Goal: Complete application form: Complete application form

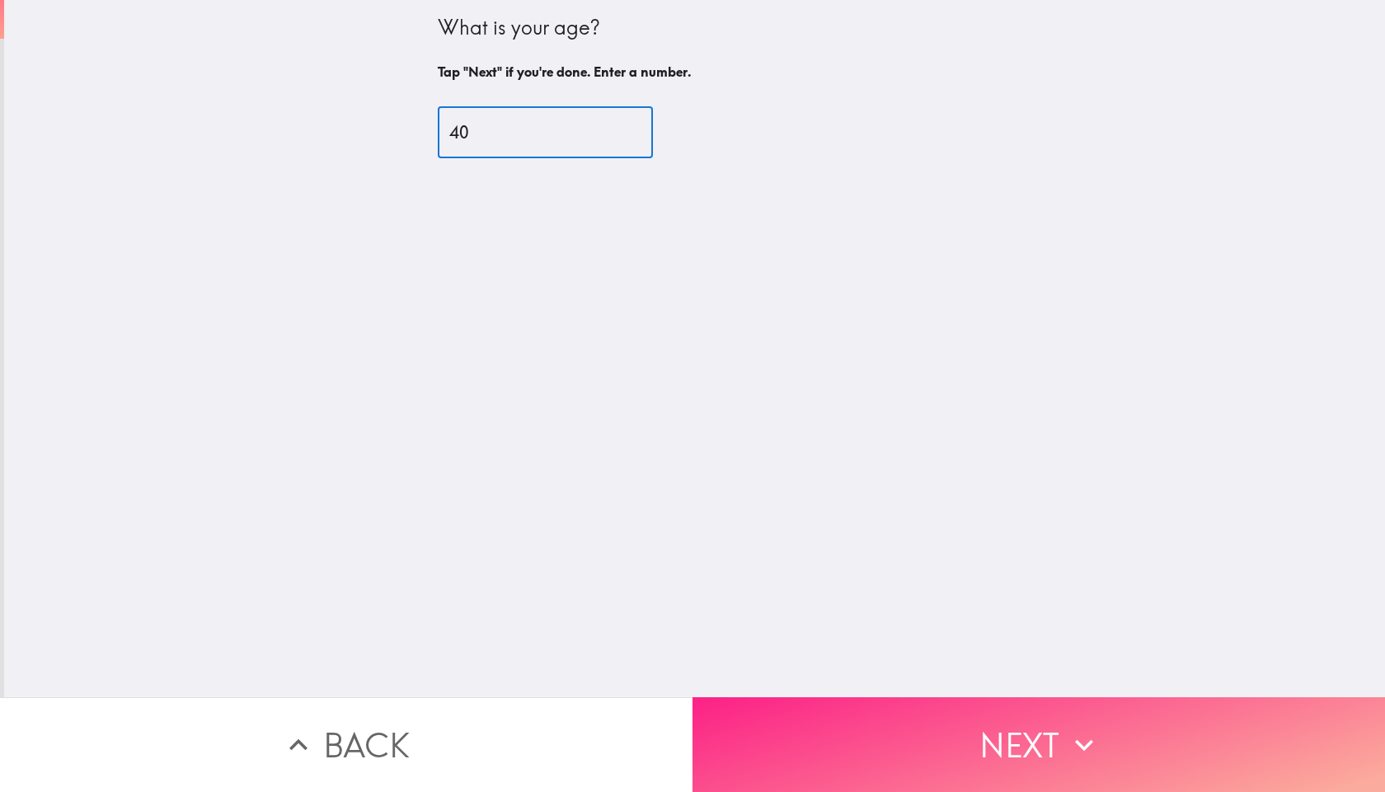
type input "40"
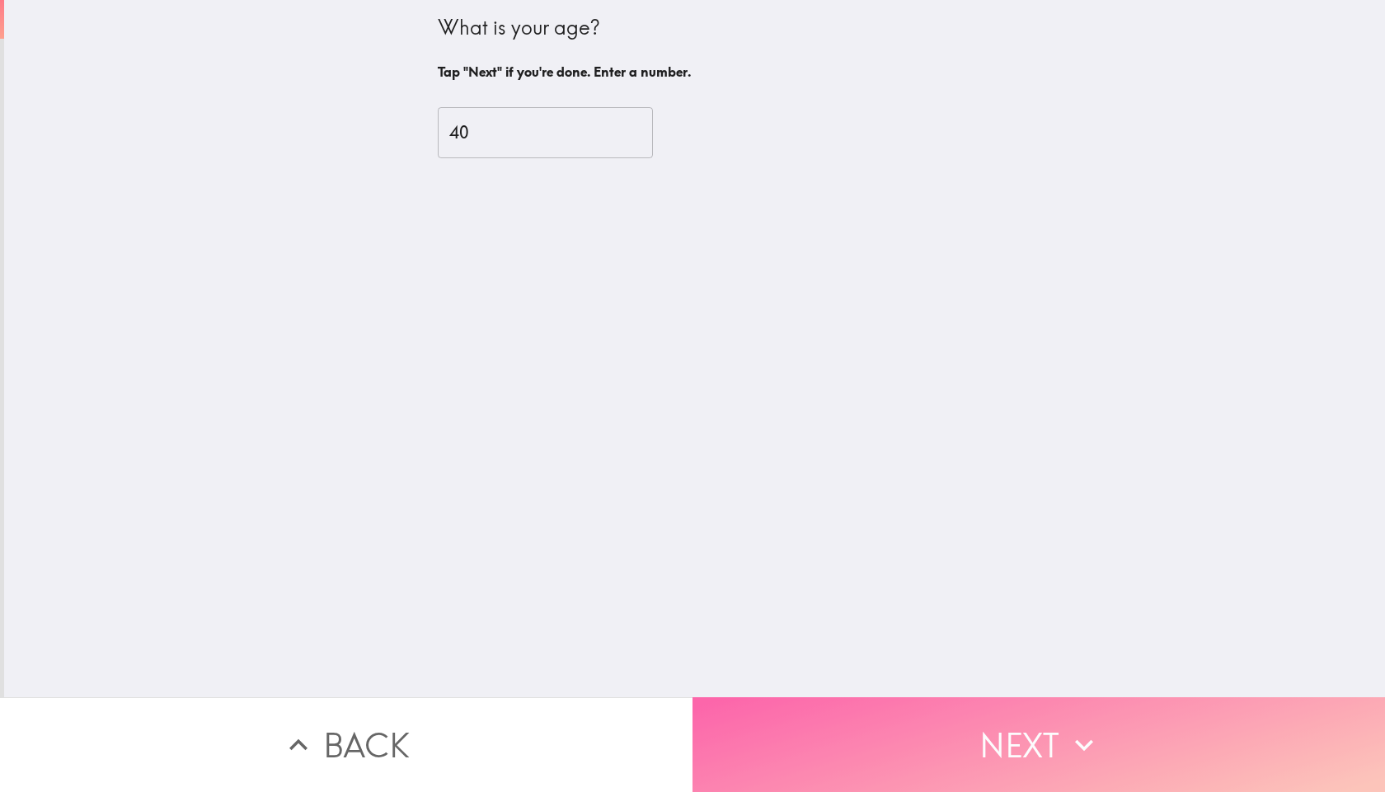
click at [864, 716] on button "Next" at bounding box center [1038, 744] width 692 height 95
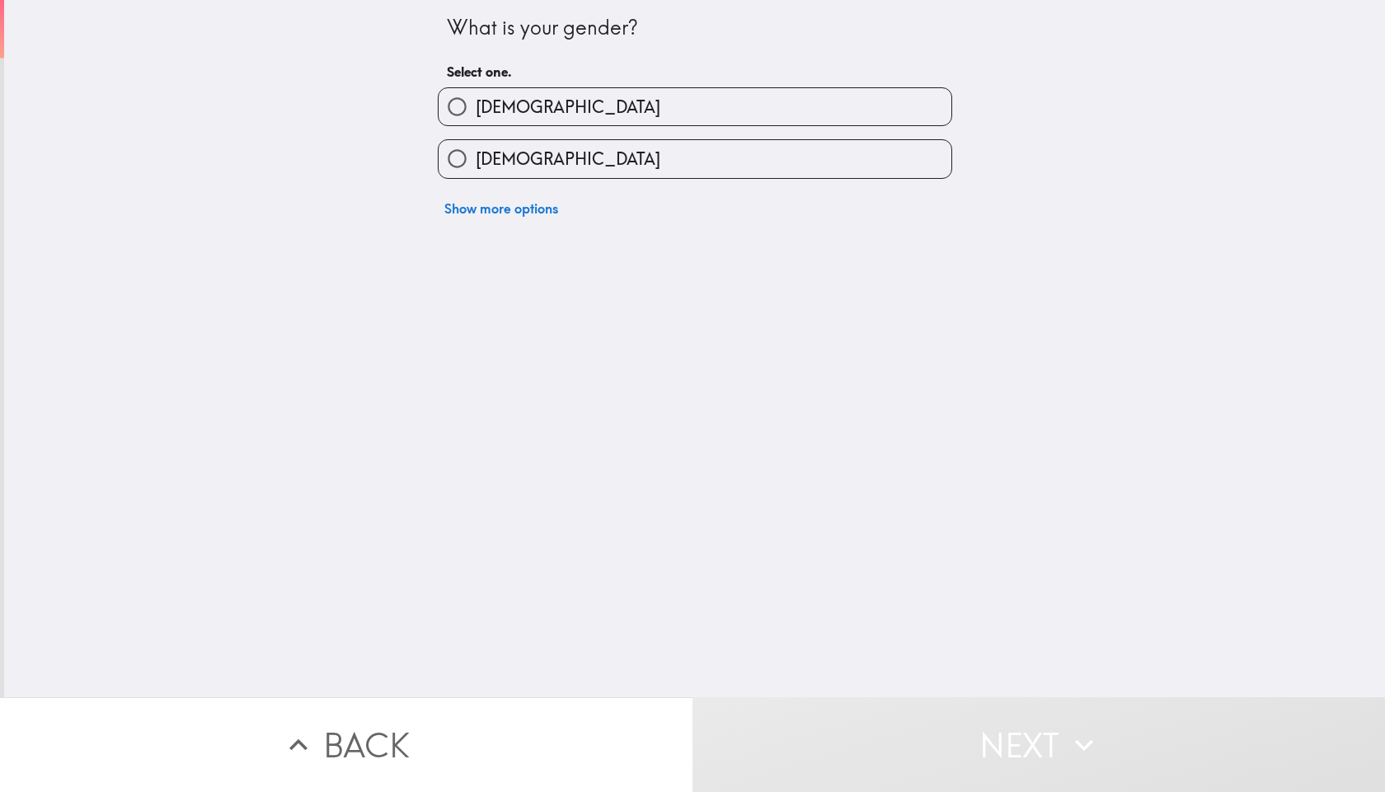
click at [548, 105] on label "[DEMOGRAPHIC_DATA]" at bounding box center [694, 106] width 513 height 37
click at [476, 105] on input "[DEMOGRAPHIC_DATA]" at bounding box center [456, 106] width 37 height 37
radio input "true"
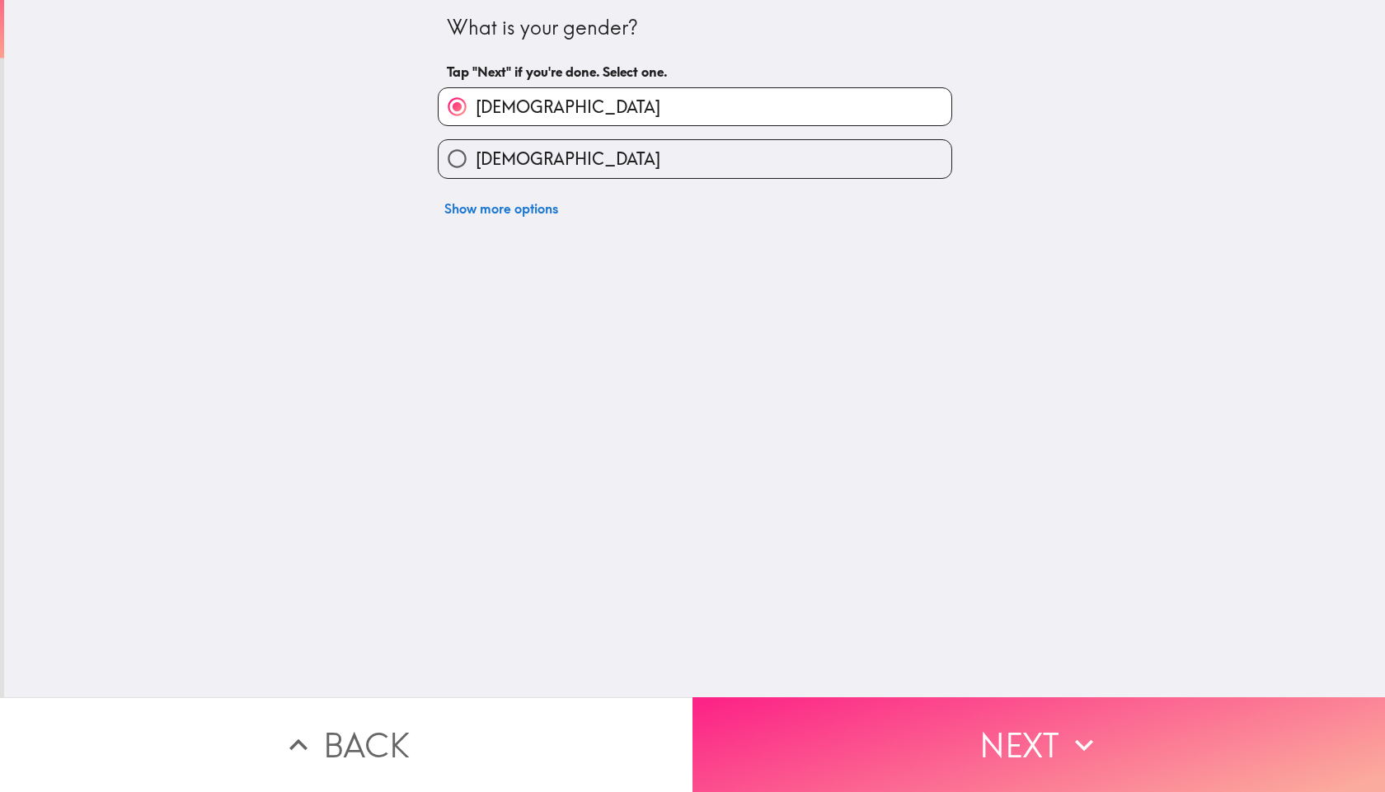
click at [923, 739] on button "Next" at bounding box center [1038, 744] width 692 height 95
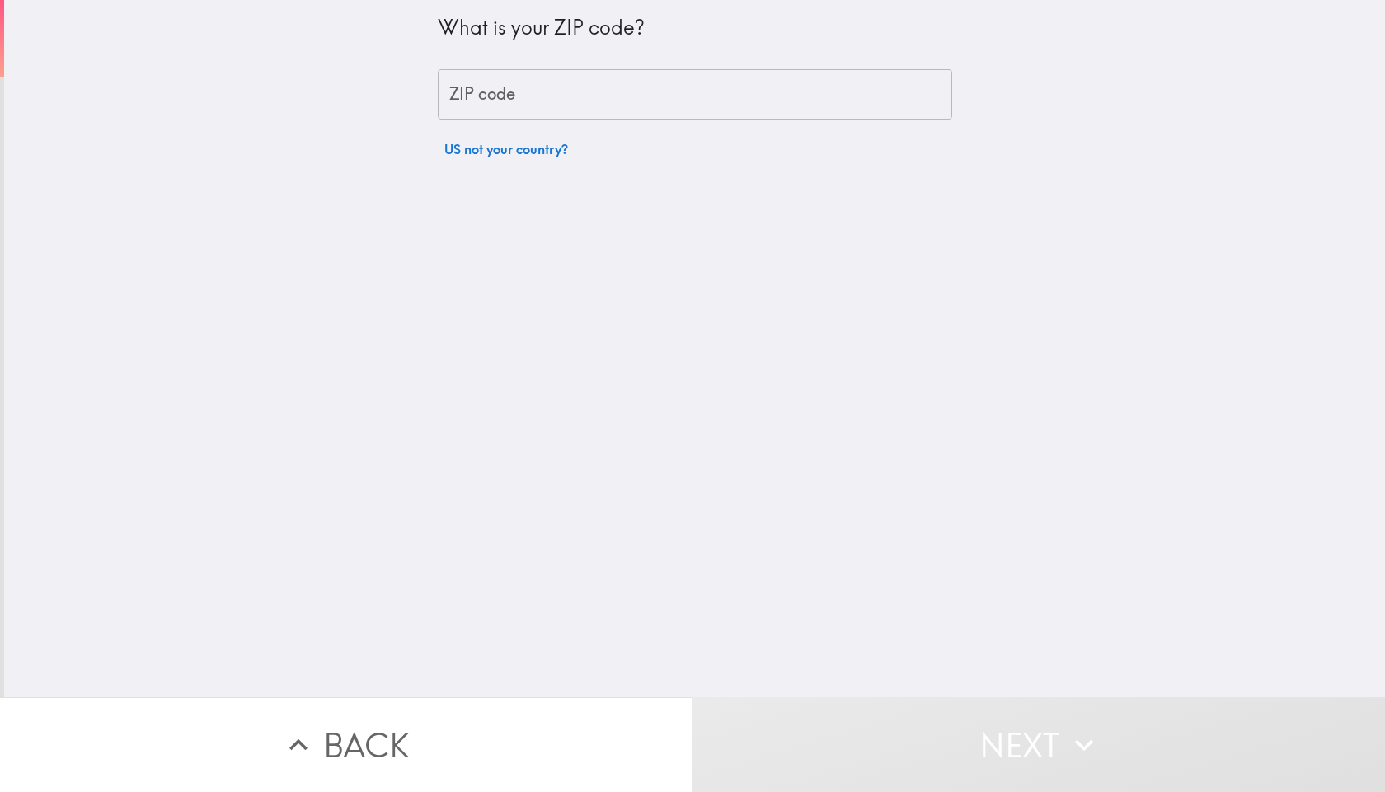
click at [605, 103] on input "ZIP code" at bounding box center [695, 94] width 514 height 51
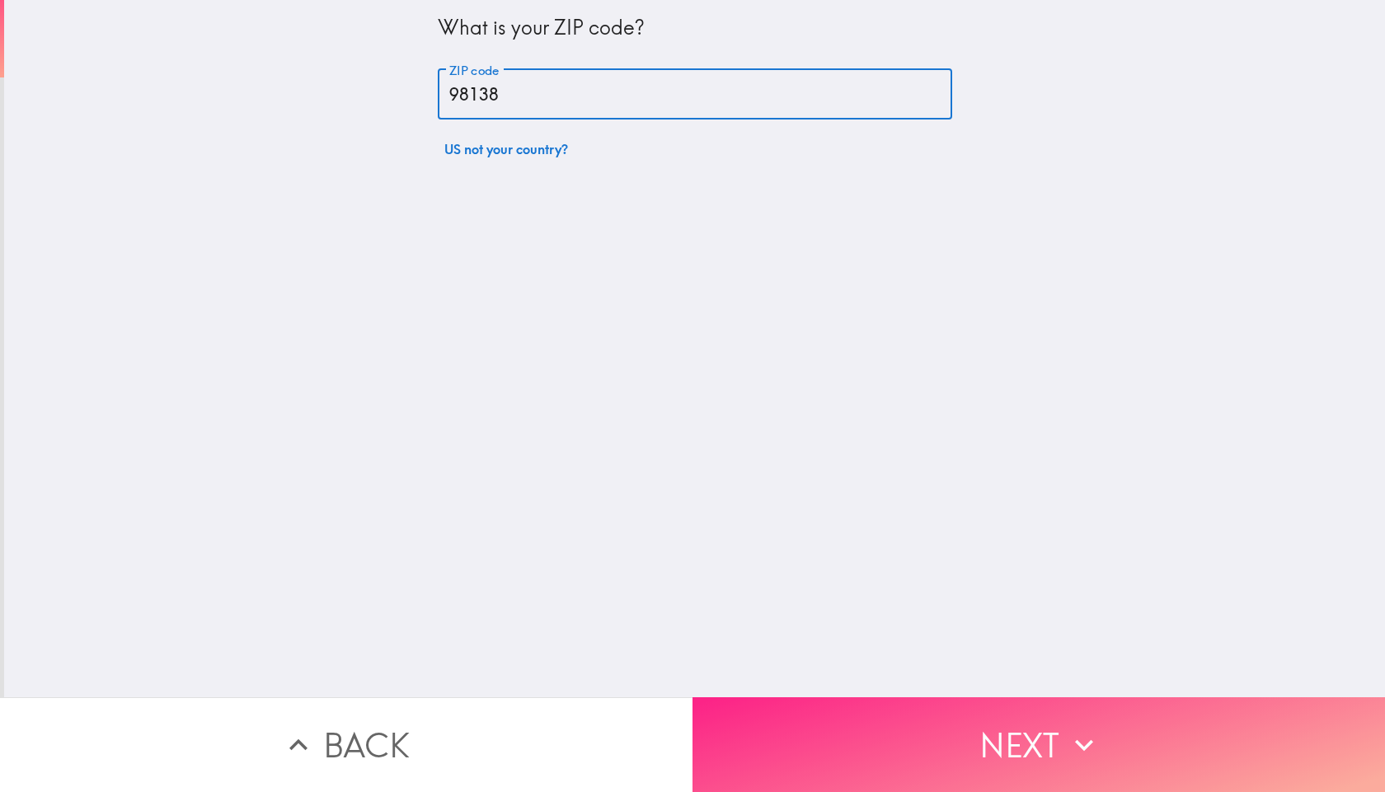
type input "98138"
click at [850, 744] on button "Next" at bounding box center [1038, 744] width 692 height 95
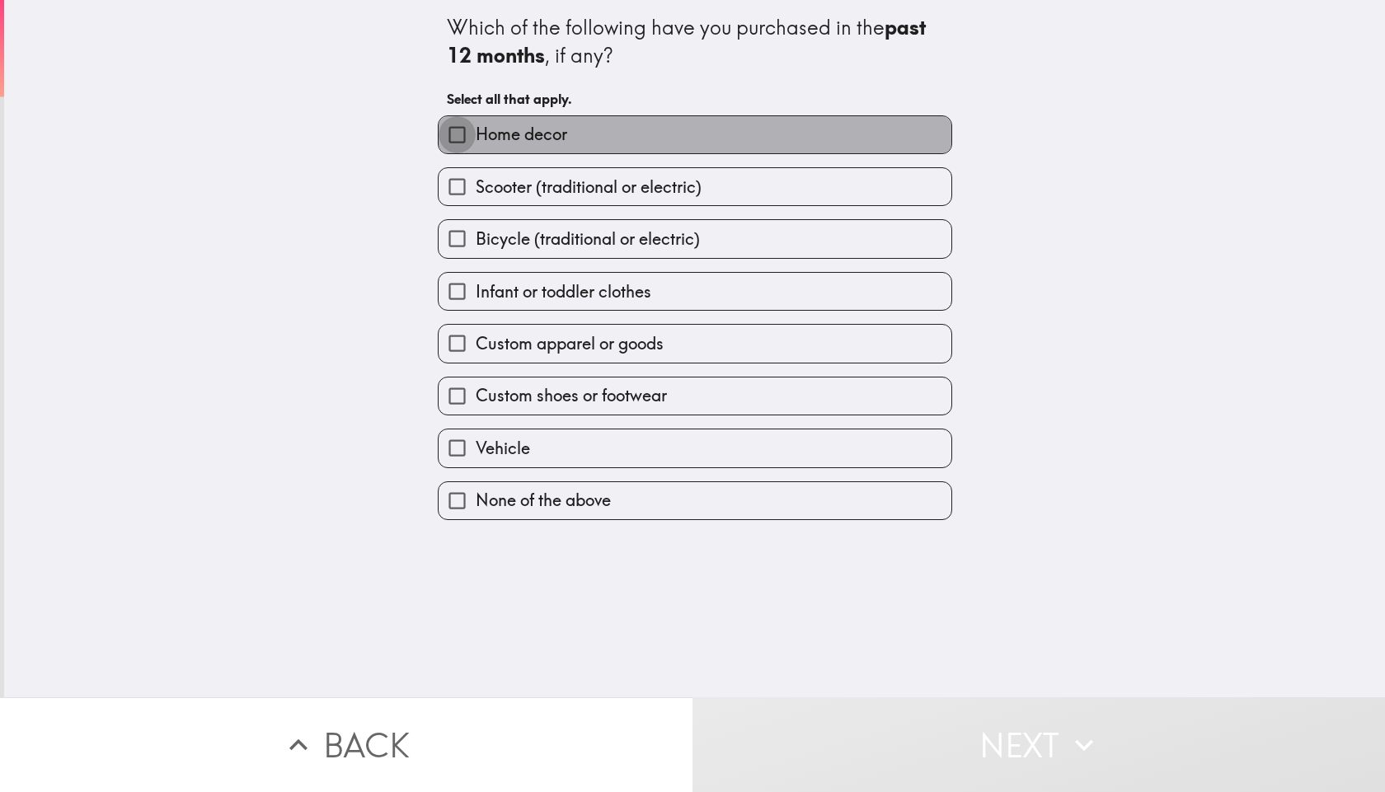
click at [443, 143] on input "Home decor" at bounding box center [456, 134] width 37 height 37
checkbox input "true"
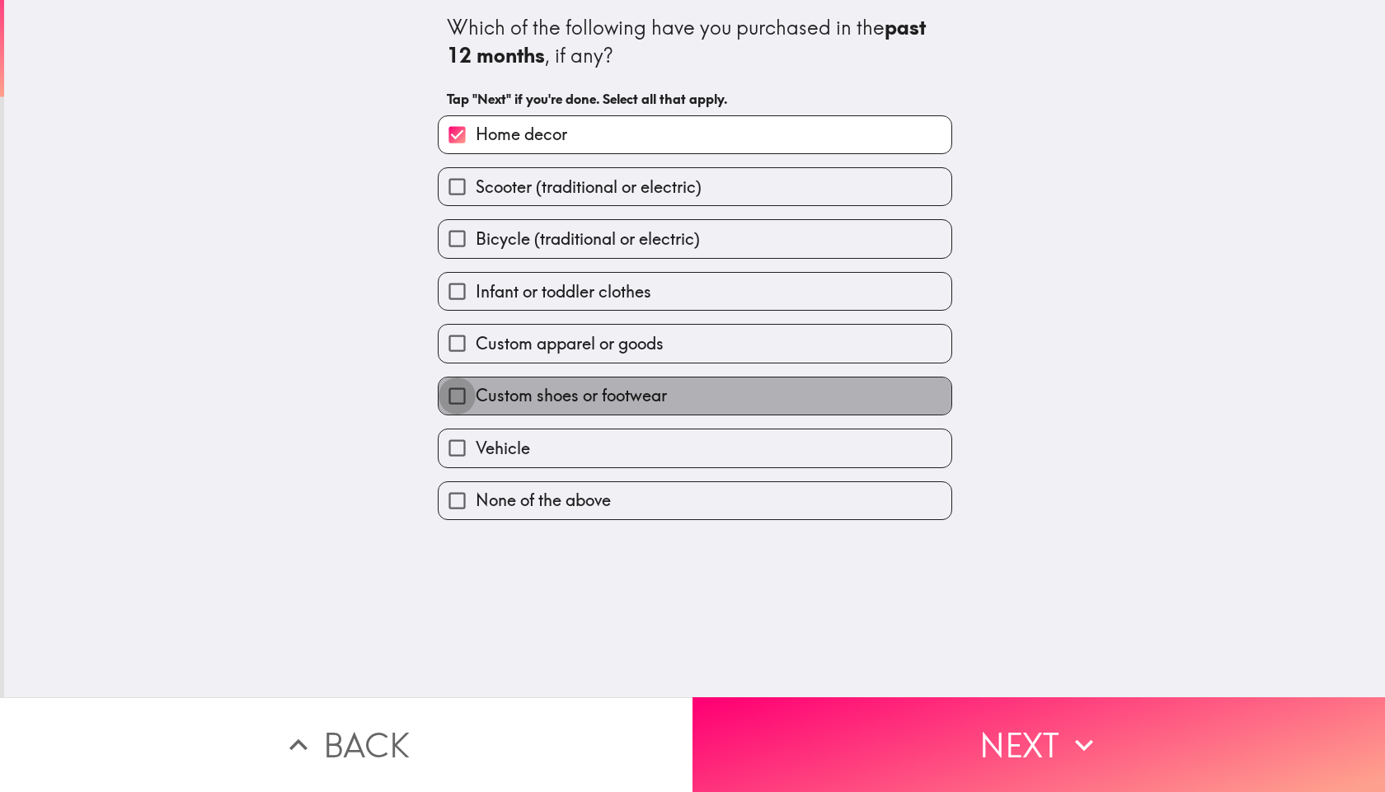
click at [444, 393] on input "Custom shoes or footwear" at bounding box center [456, 395] width 37 height 37
checkbox input "true"
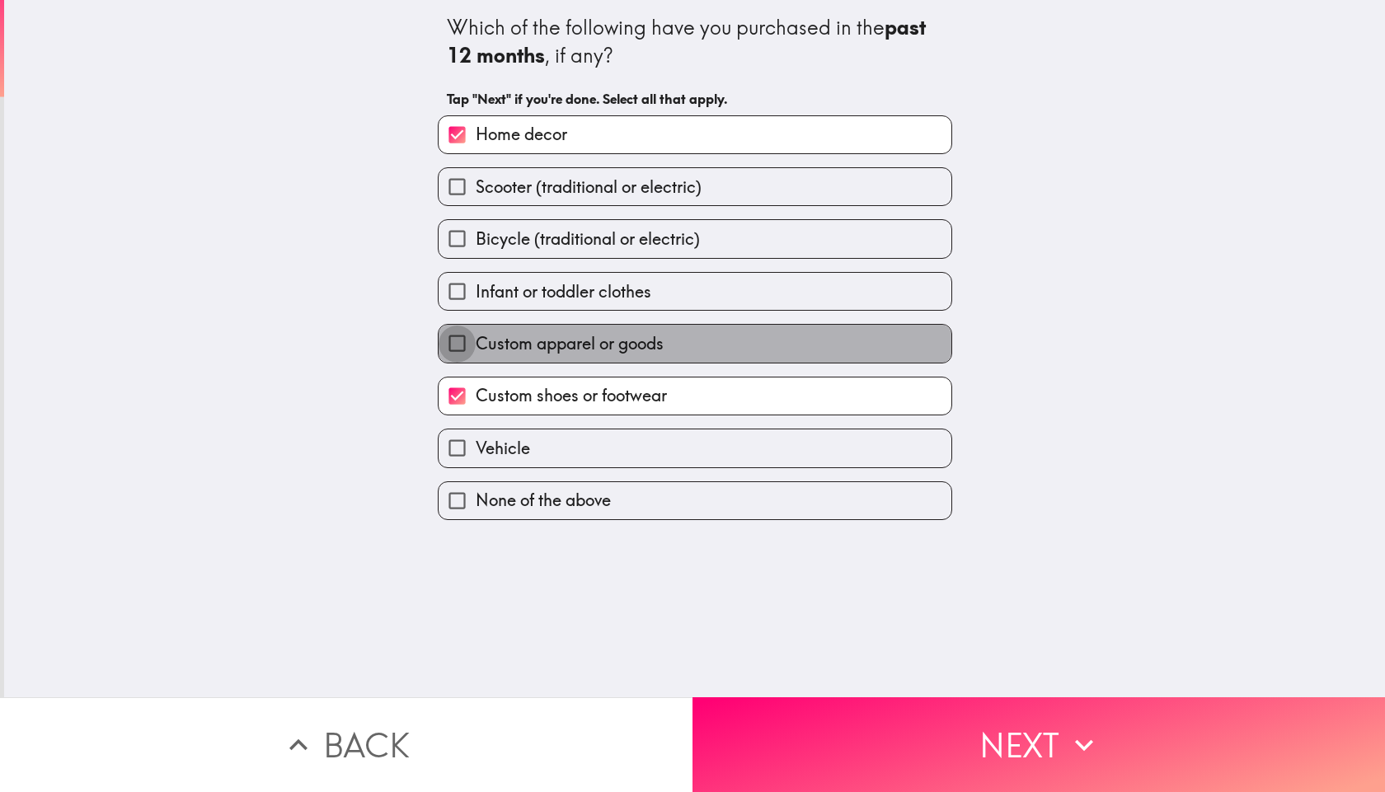
click at [438, 345] on input "Custom apparel or goods" at bounding box center [456, 343] width 37 height 37
checkbox input "true"
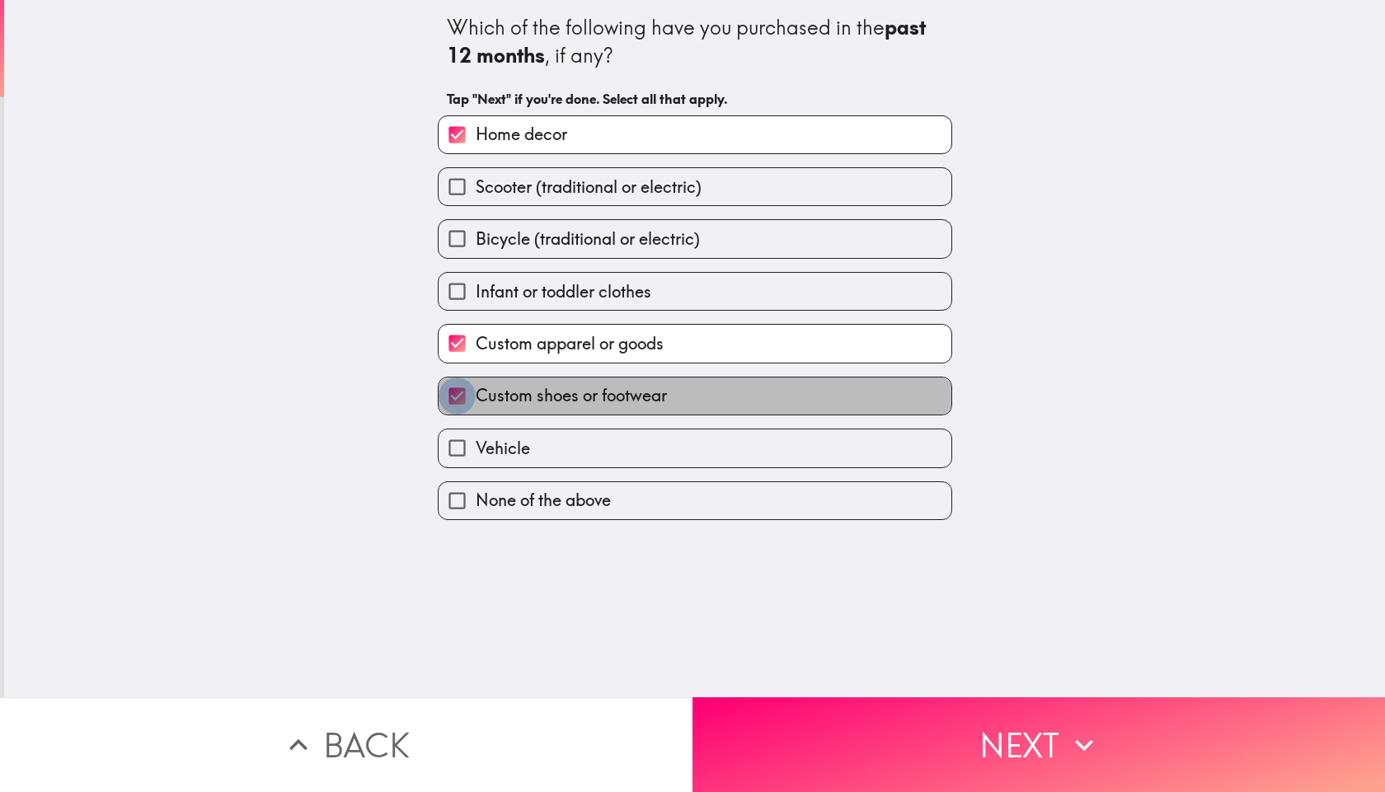
click at [445, 398] on input "Custom shoes or footwear" at bounding box center [456, 395] width 37 height 37
checkbox input "false"
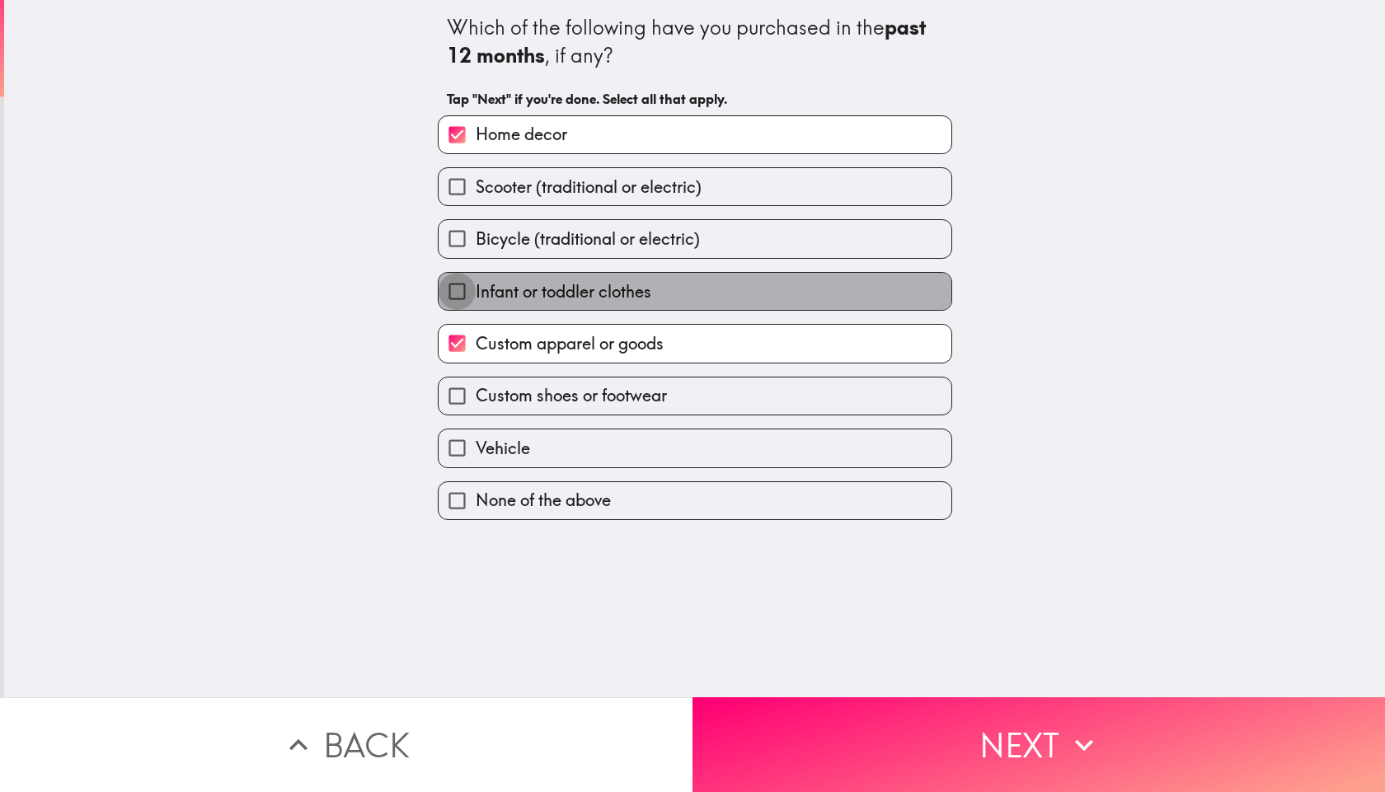
click at [438, 302] on input "Infant or toddler clothes" at bounding box center [456, 291] width 37 height 37
checkbox input "true"
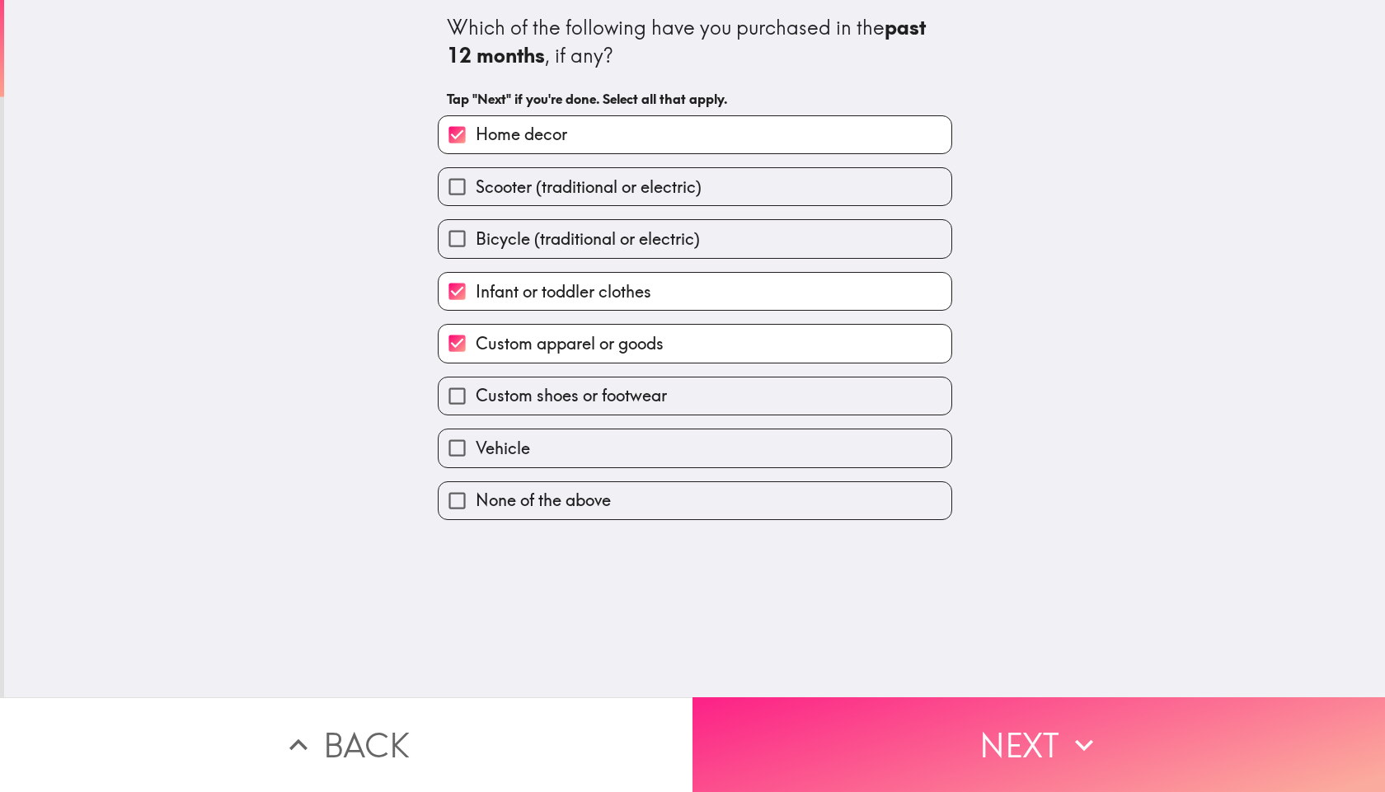
click at [828, 720] on button "Next" at bounding box center [1038, 744] width 692 height 95
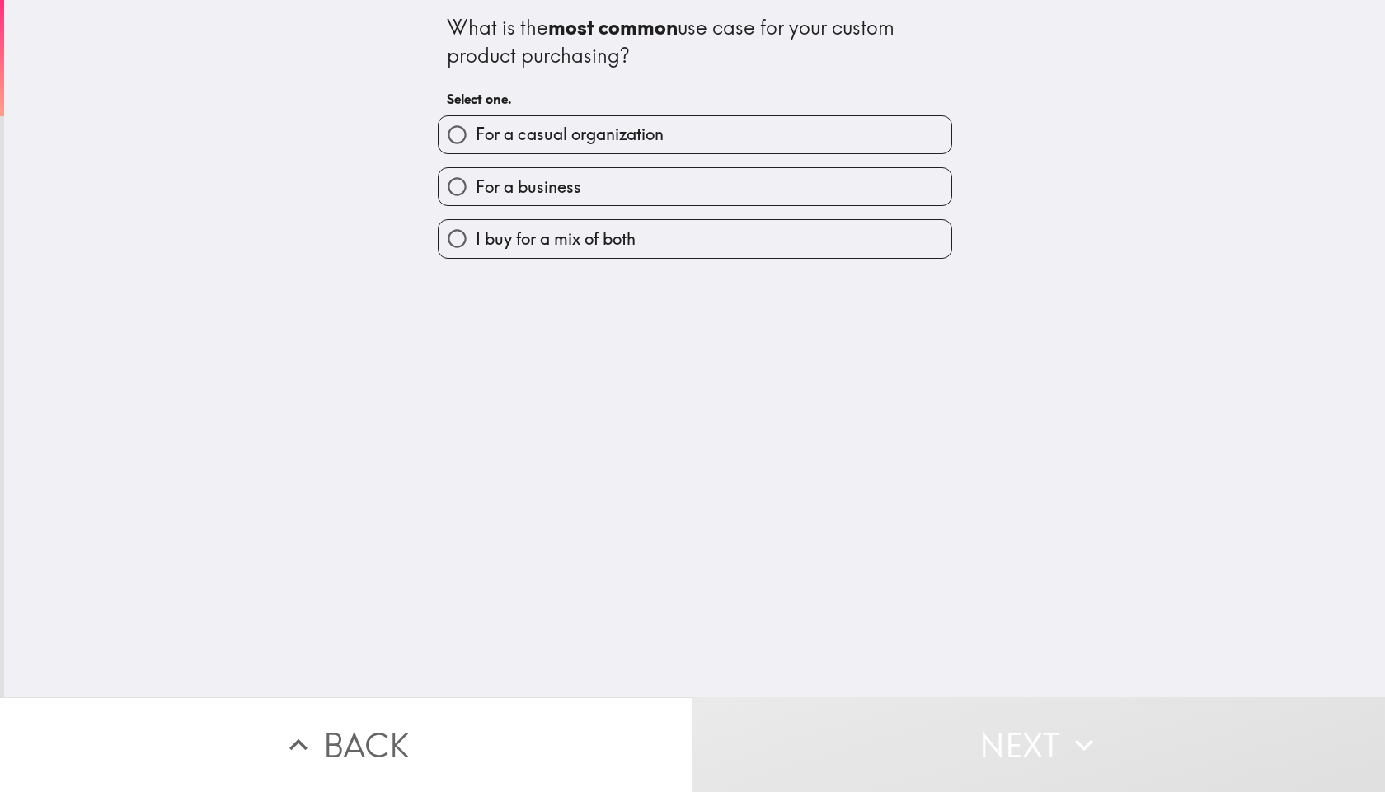
click at [503, 147] on label "For a casual organization" at bounding box center [694, 134] width 513 height 37
click at [476, 147] on input "For a casual organization" at bounding box center [456, 134] width 37 height 37
radio input "true"
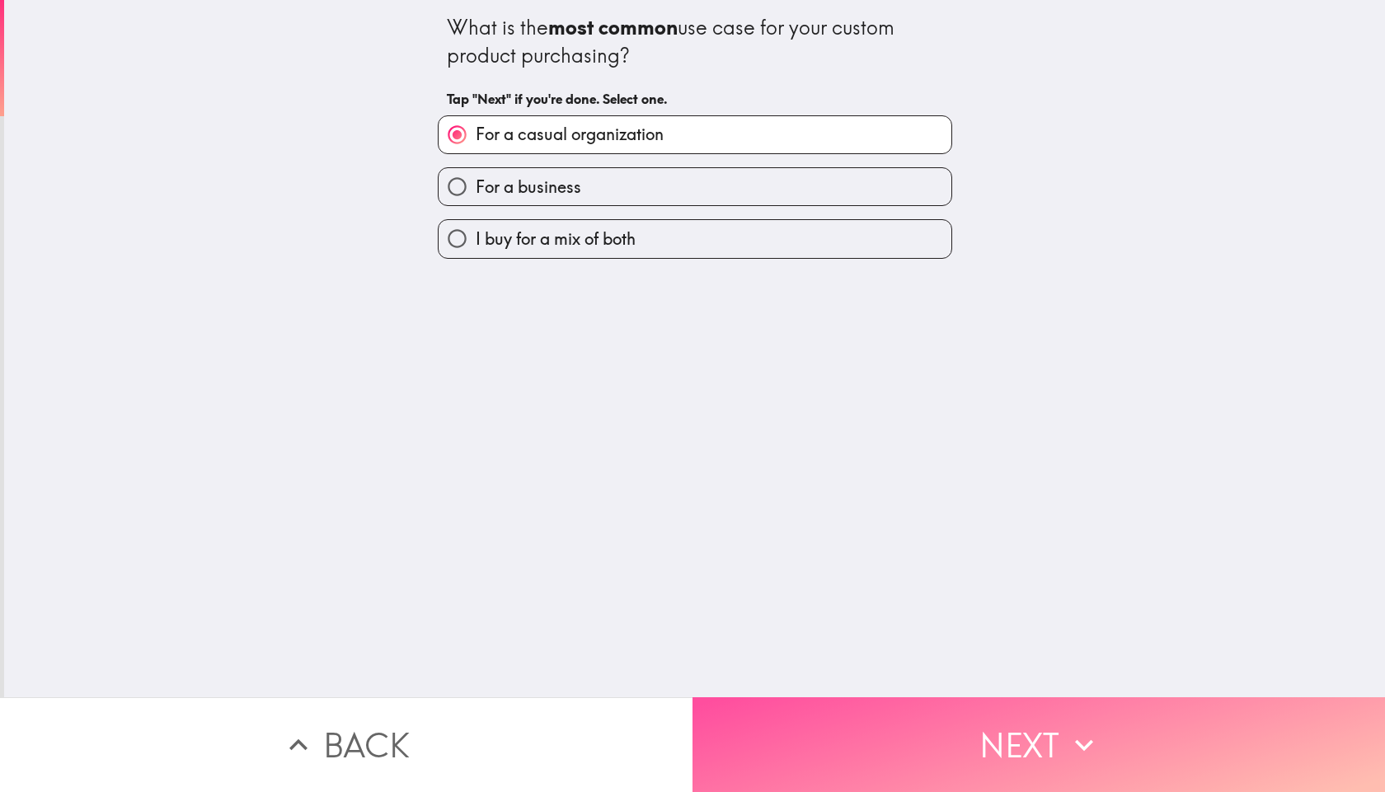
click at [967, 705] on button "Next" at bounding box center [1038, 744] width 692 height 95
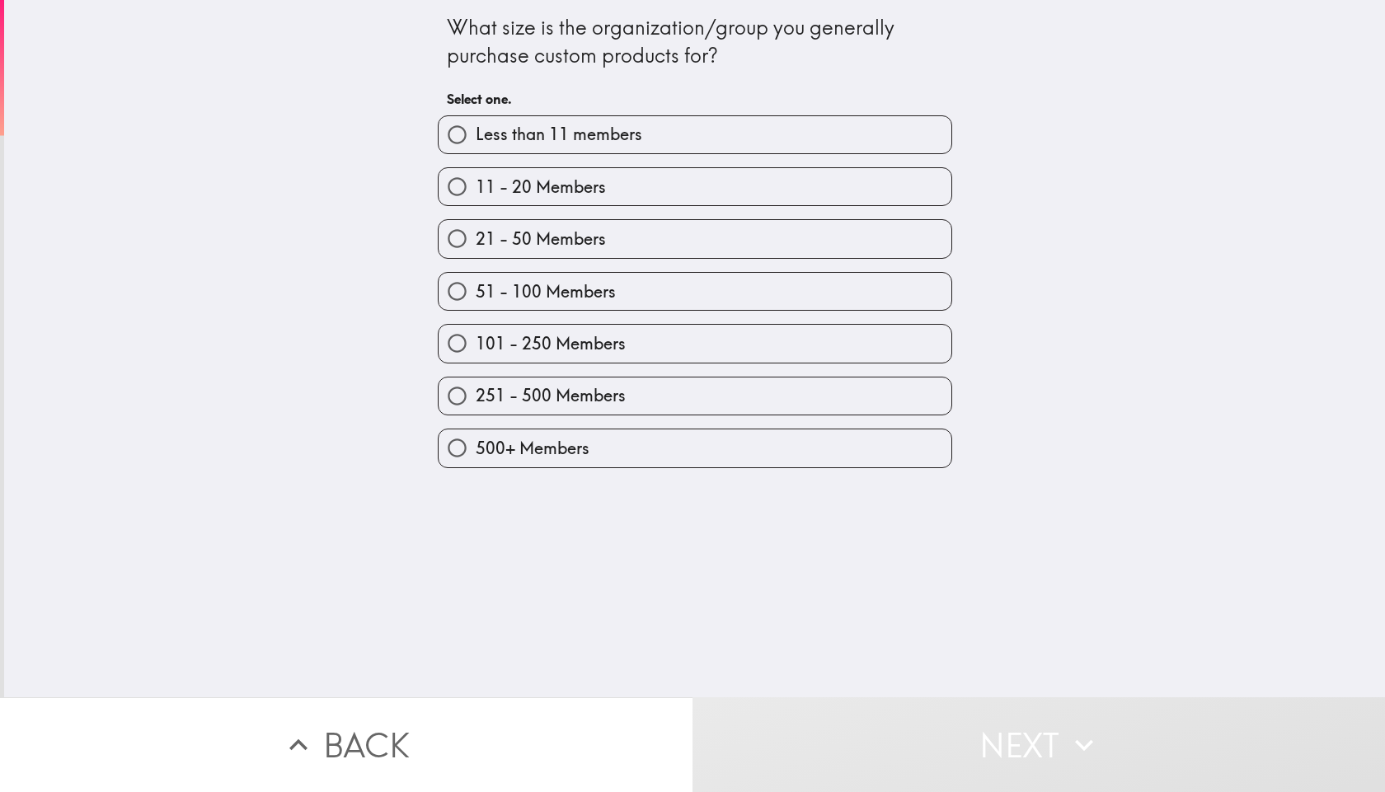
click at [523, 146] on span "Less than 11 members" at bounding box center [559, 134] width 166 height 23
click at [476, 146] on input "Less than 11 members" at bounding box center [456, 134] width 37 height 37
radio input "true"
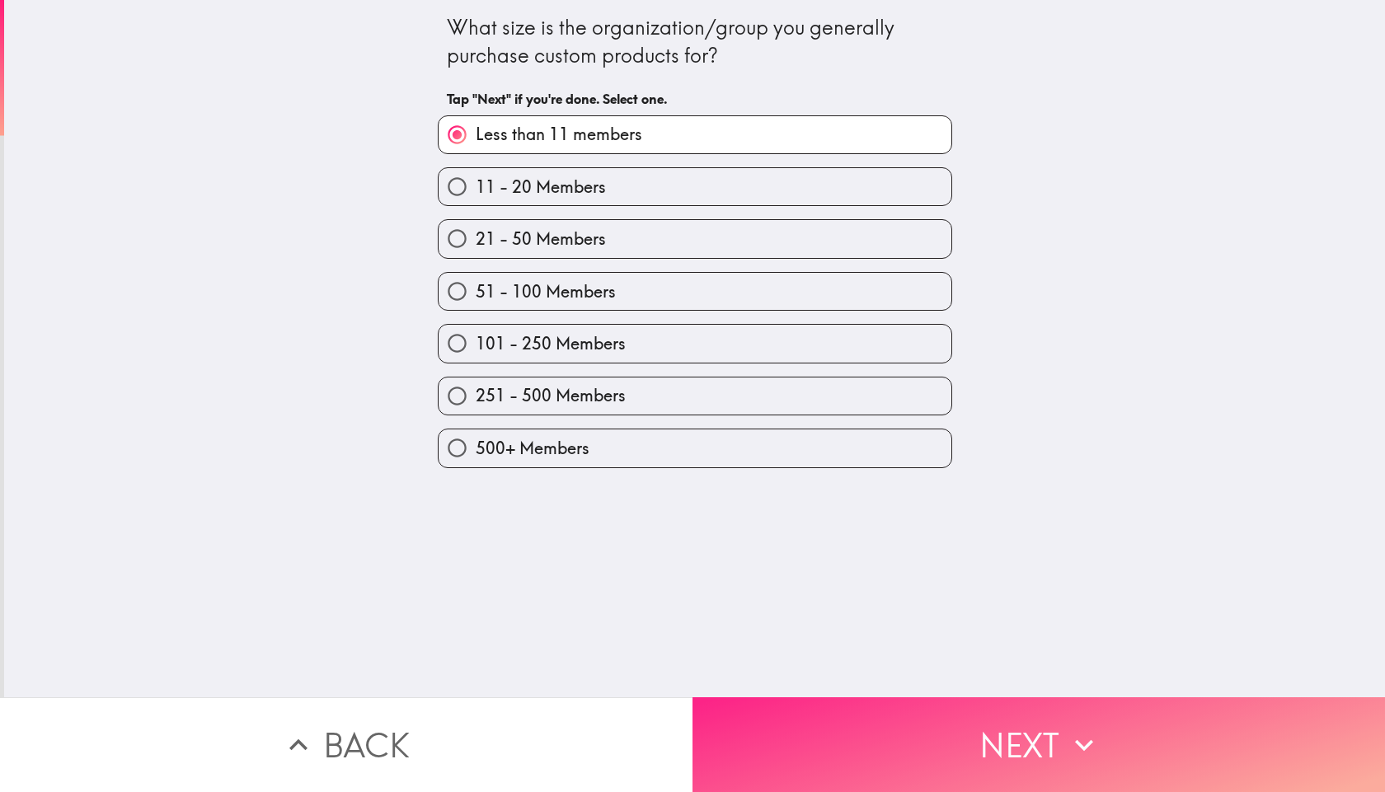
click at [820, 713] on button "Next" at bounding box center [1038, 744] width 692 height 95
